Goal: Task Accomplishment & Management: Use online tool/utility

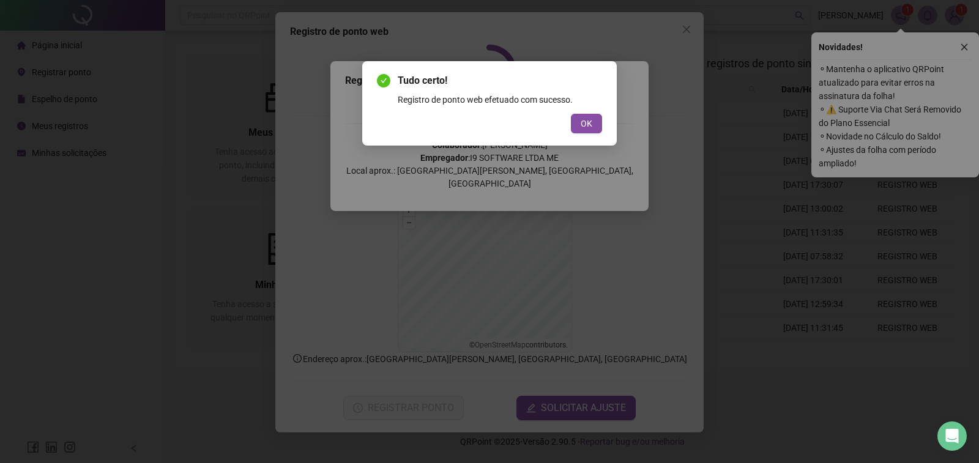
click at [584, 121] on span "OK" at bounding box center [587, 123] width 12 height 13
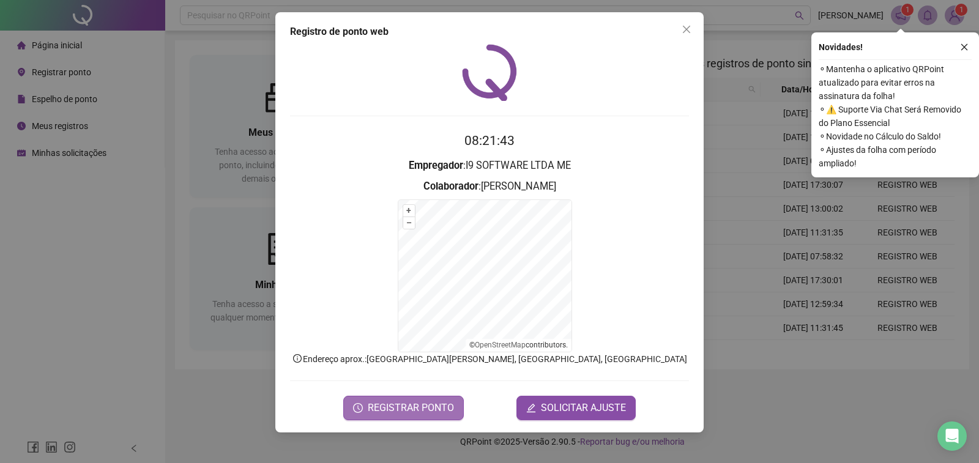
click at [412, 402] on span "REGISTRAR PONTO" at bounding box center [411, 408] width 86 height 15
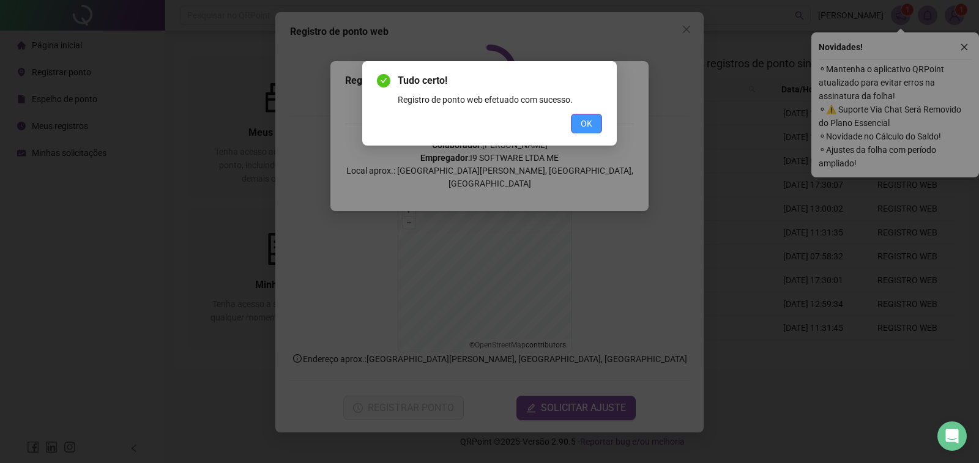
click at [592, 119] on button "OK" at bounding box center [586, 124] width 31 height 20
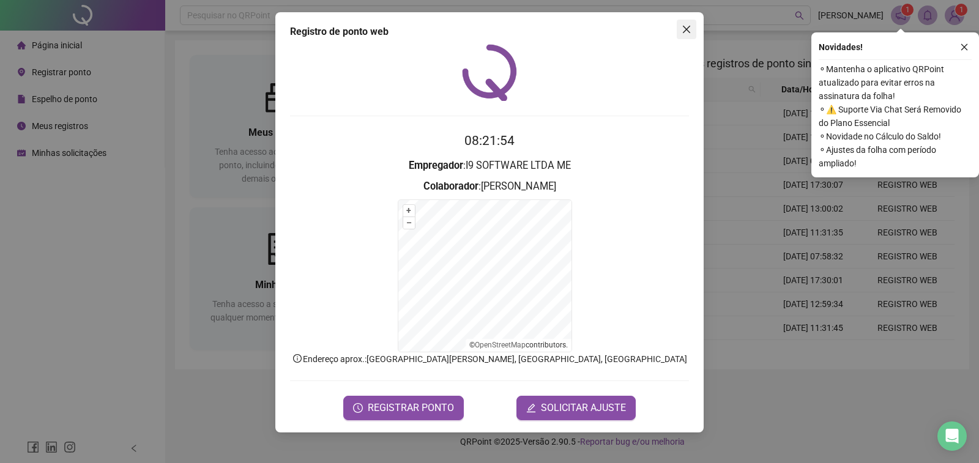
click at [690, 28] on icon "close" at bounding box center [686, 29] width 10 height 10
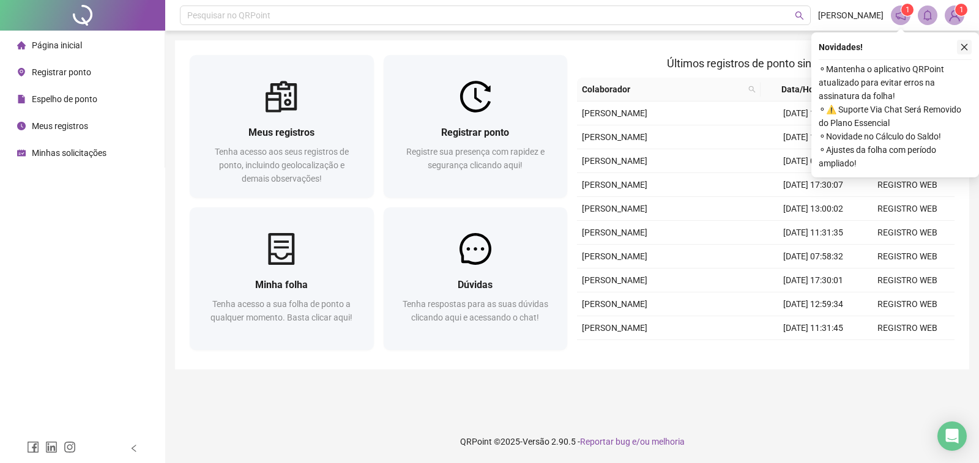
click at [963, 48] on icon "close" at bounding box center [964, 47] width 7 height 7
click at [961, 52] on button "button" at bounding box center [964, 47] width 15 height 15
